Goal: Go to known website: Access a specific website the user already knows

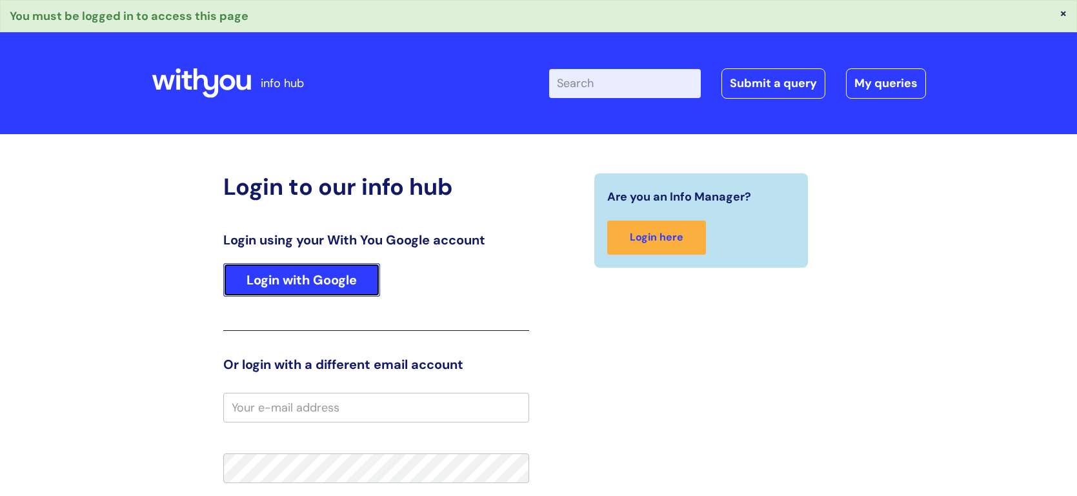
click at [288, 285] on link "Login with Google" at bounding box center [301, 280] width 157 height 34
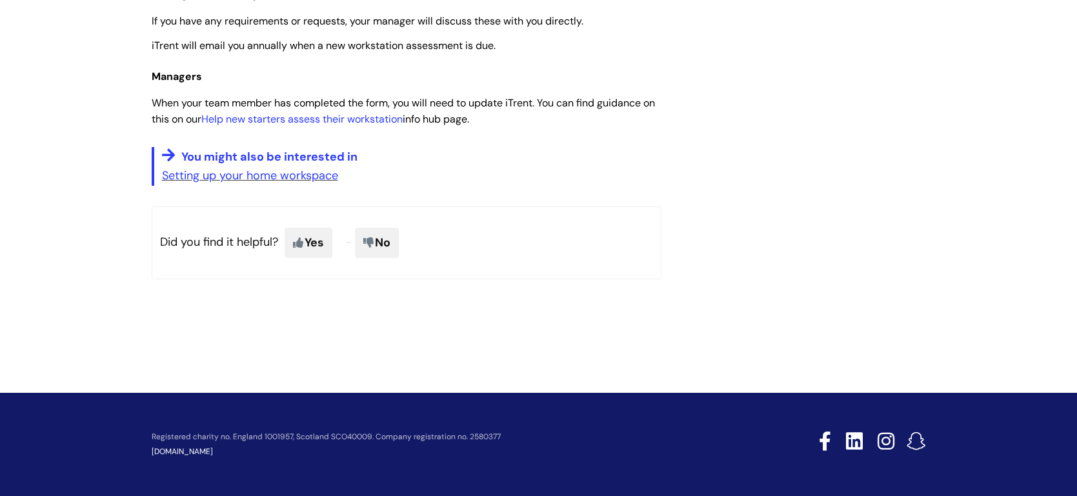
scroll to position [660, 0]
